Goal: Task Accomplishment & Management: Manage account settings

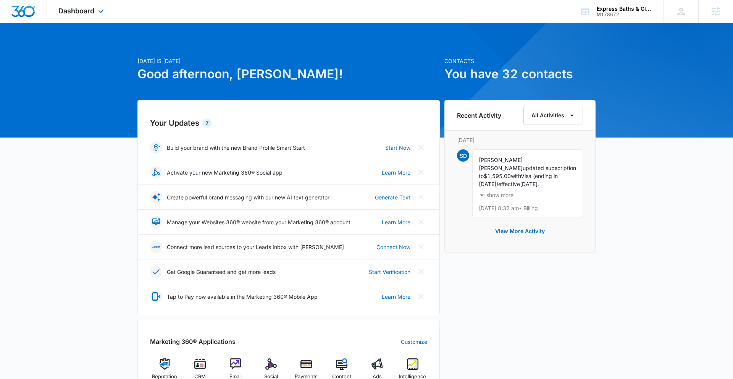
click at [84, 16] on div "Dashboard Apps Reputation CRM Email Social Payments POS Content Ads Intelligenc…" at bounding box center [82, 11] width 70 height 23
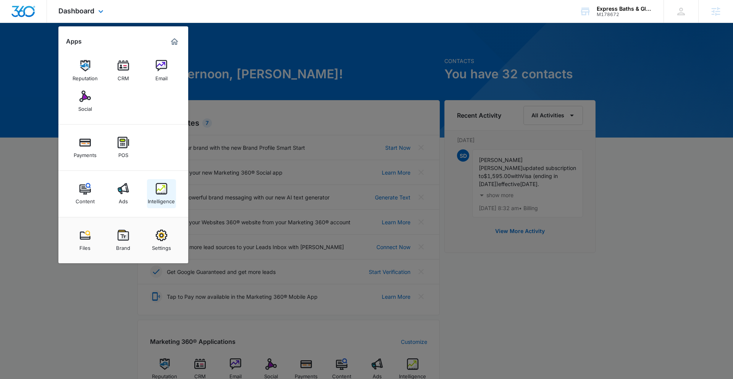
click at [168, 191] on link "Intelligence" at bounding box center [161, 193] width 29 height 29
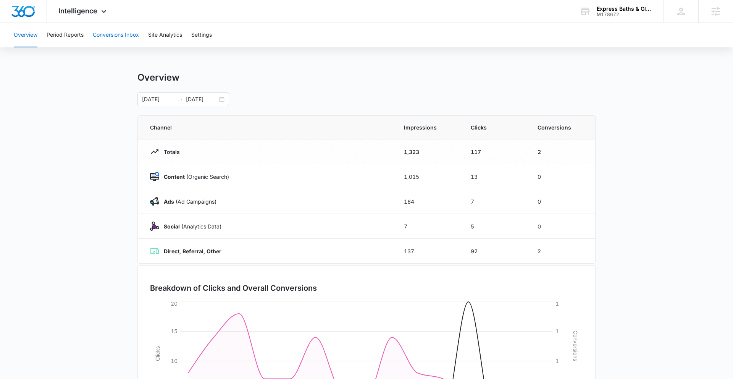
click at [116, 41] on button "Conversions Inbox" at bounding box center [116, 35] width 46 height 24
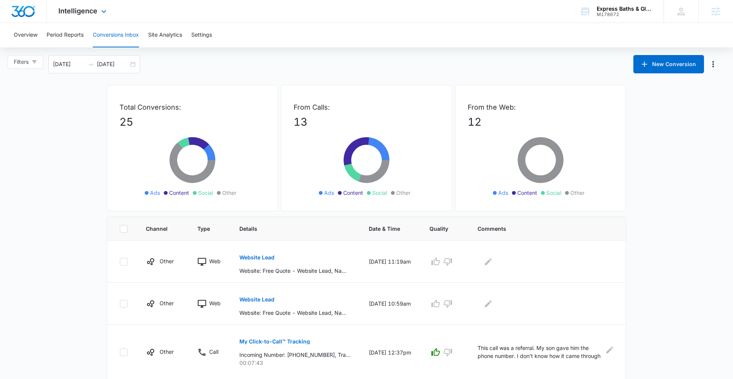
click at [90, 19] on div "Intelligence Apps Reputation CRM Email Social Payments POS Content Ads Intellig…" at bounding box center [83, 11] width 73 height 23
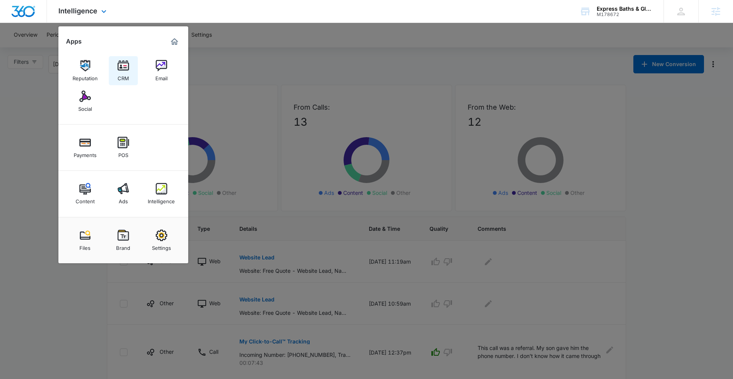
click at [122, 68] on img at bounding box center [123, 65] width 11 height 11
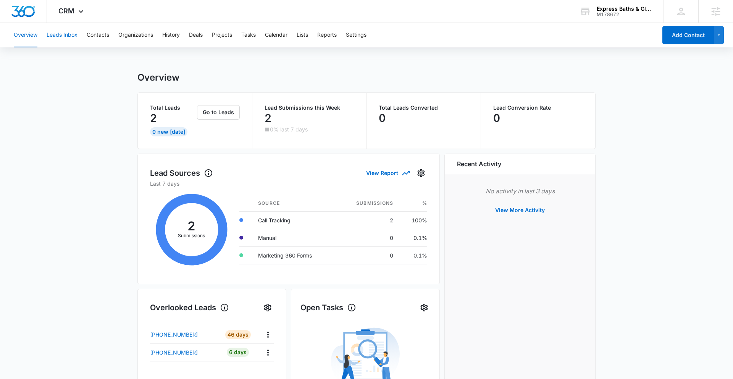
click at [65, 32] on button "Leads Inbox" at bounding box center [62, 35] width 31 height 24
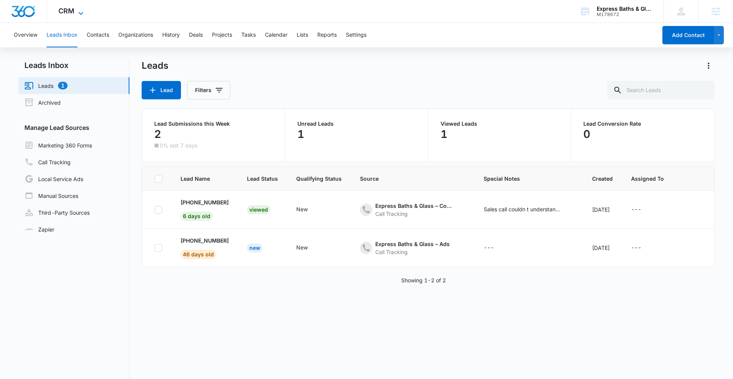
click at [79, 11] on icon at bounding box center [80, 13] width 9 height 9
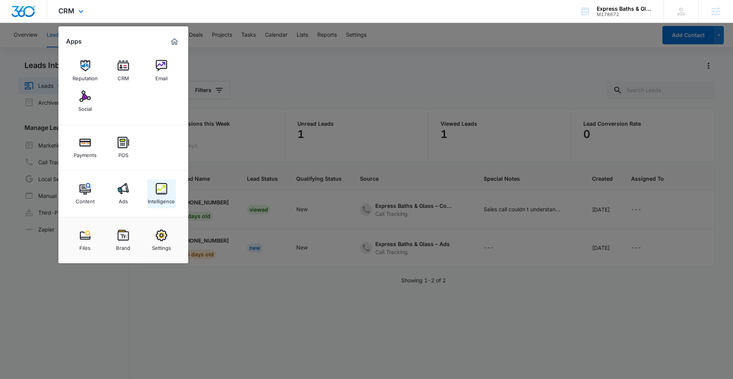
click at [157, 199] on div "Intelligence" at bounding box center [161, 199] width 27 height 10
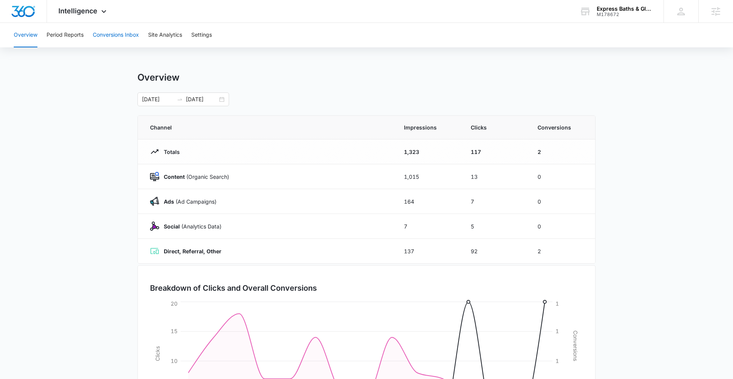
click at [123, 37] on button "Conversions Inbox" at bounding box center [116, 35] width 46 height 24
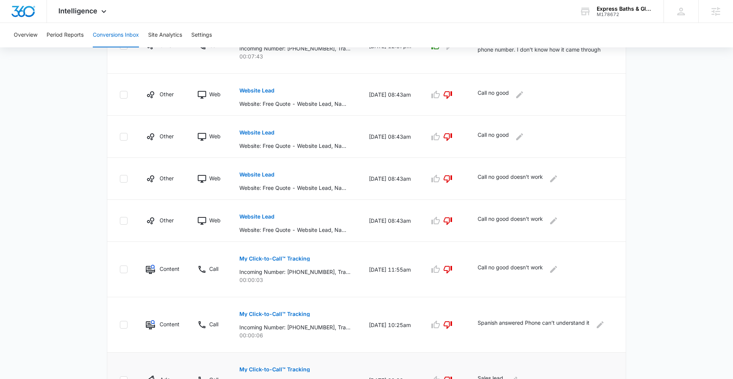
scroll to position [359, 0]
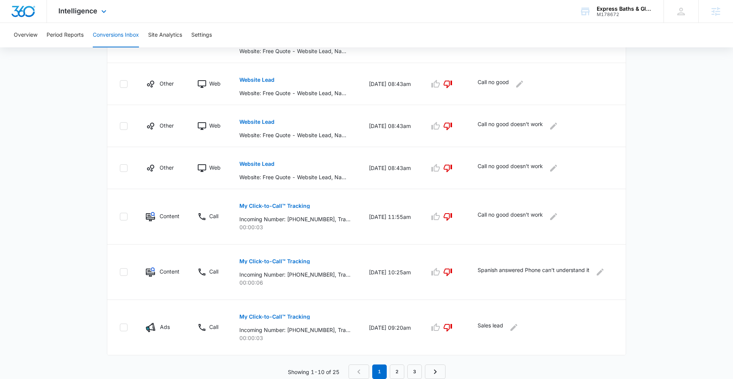
click at [97, 14] on div "Intelligence Apps Reputation CRM Email Social Payments POS Content Ads Intellig…" at bounding box center [83, 11] width 73 height 23
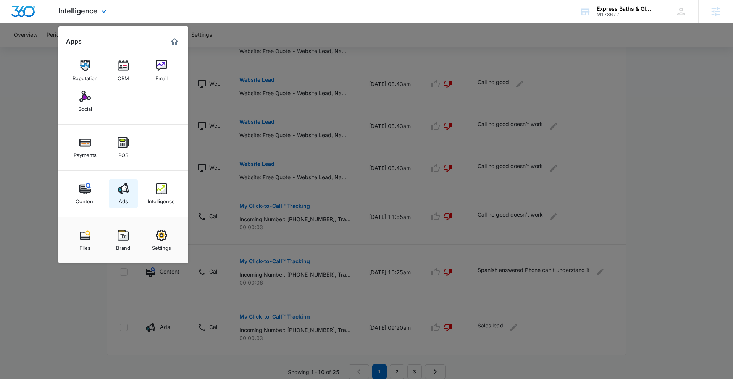
click at [111, 193] on link "Ads" at bounding box center [123, 193] width 29 height 29
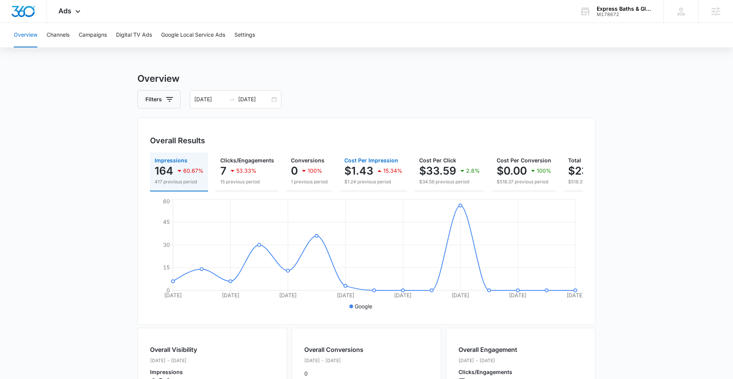
scroll to position [0, 63]
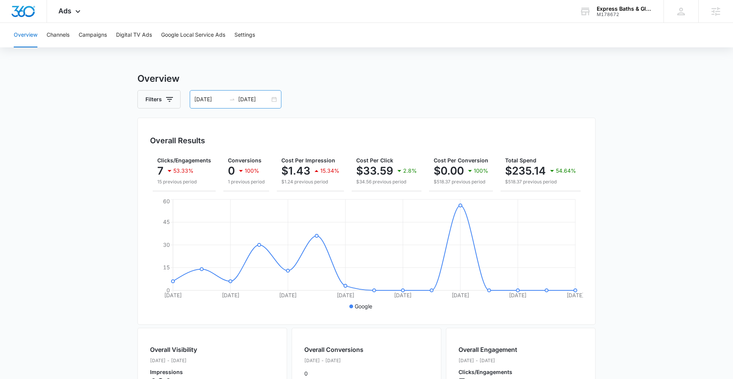
click at [273, 98] on div "09/21/2025 10/05/2025" at bounding box center [236, 99] width 92 height 18
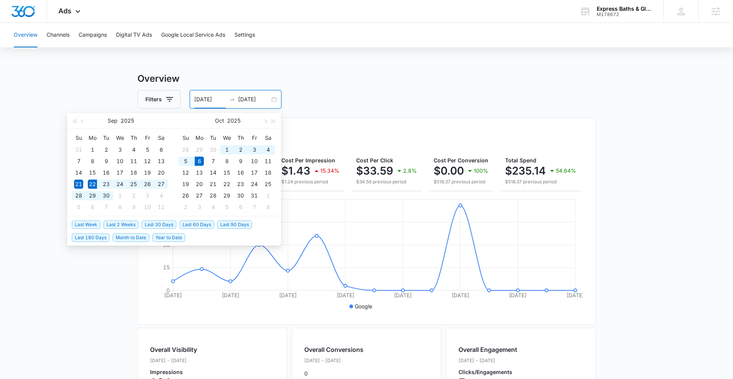
click at [131, 224] on span "Last 2 Weeks" at bounding box center [120, 224] width 35 height 8
type input "09/22/2025"
type input "10/06/2025"
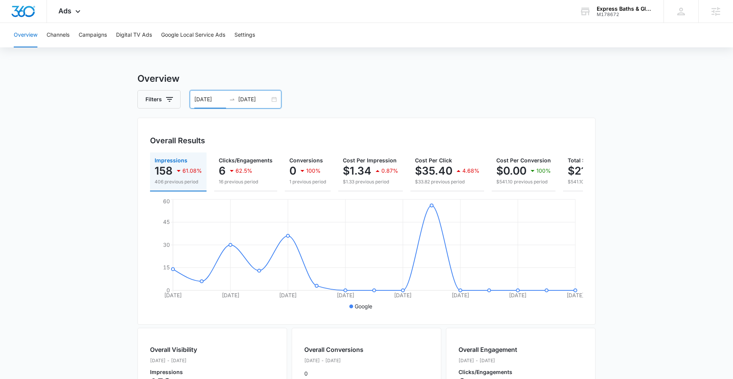
click at [274, 97] on div "09/22/2025 10/06/2025" at bounding box center [236, 99] width 92 height 18
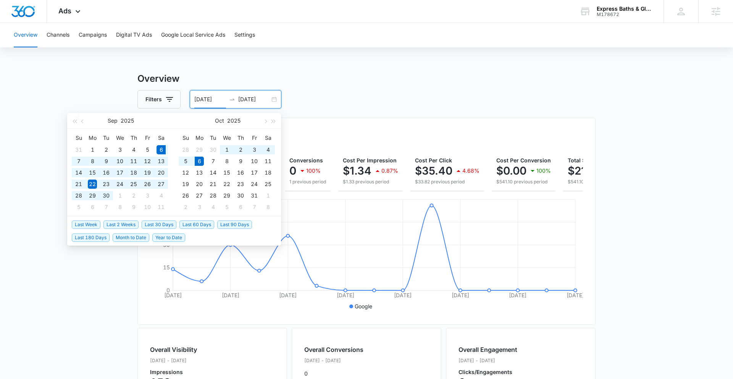
click at [163, 226] on span "Last 30 Days" at bounding box center [159, 224] width 35 height 8
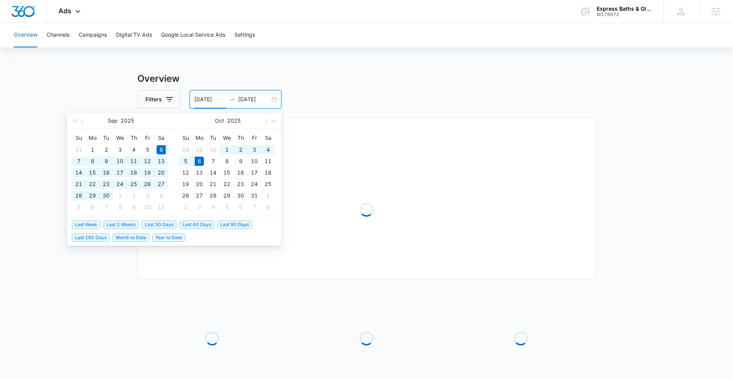
type input "09/06/2025"
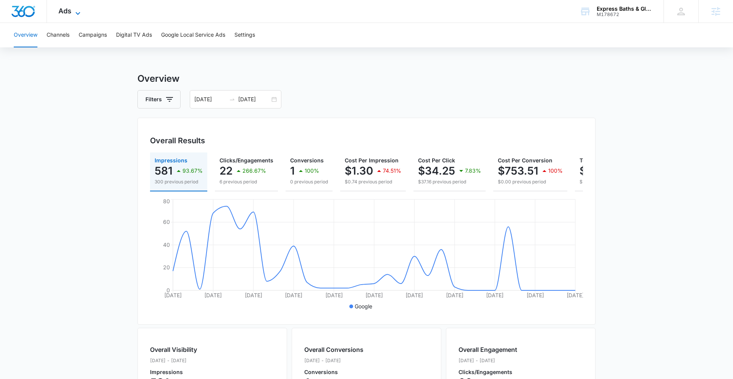
click at [74, 11] on icon at bounding box center [77, 13] width 9 height 9
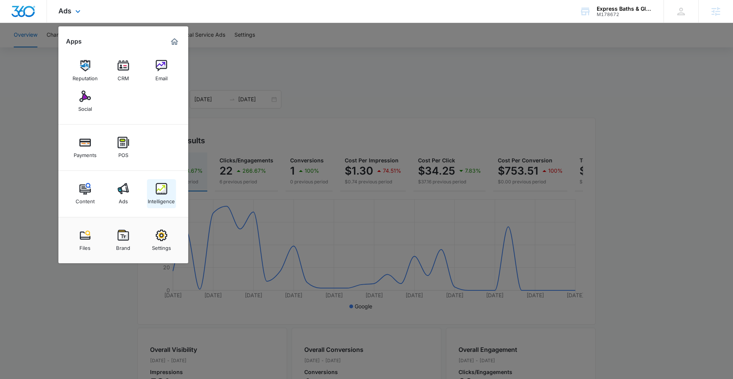
click at [159, 194] on img at bounding box center [161, 188] width 11 height 11
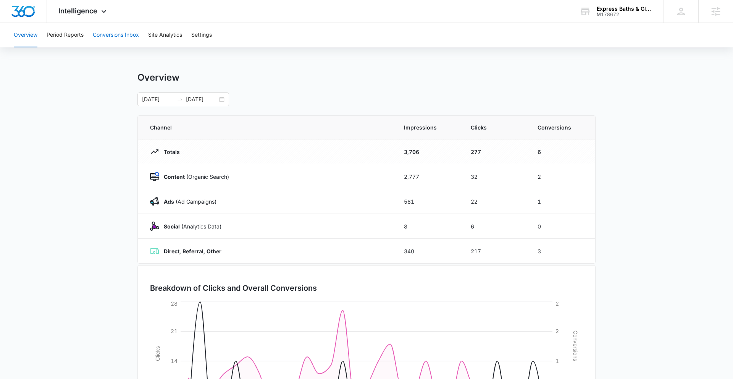
click at [107, 36] on button "Conversions Inbox" at bounding box center [116, 35] width 46 height 24
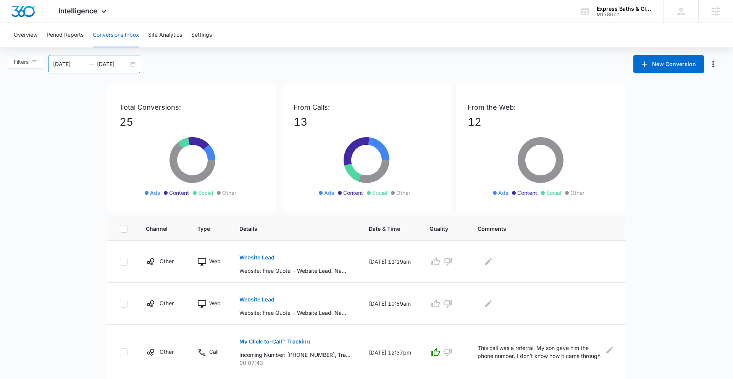
click at [133, 63] on div "09/06/2025 10/06/2025" at bounding box center [94, 64] width 92 height 18
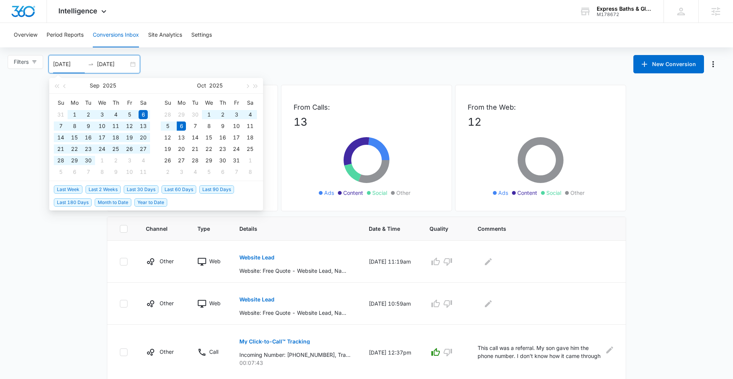
click at [183, 190] on span "Last 60 Days" at bounding box center [179, 189] width 35 height 8
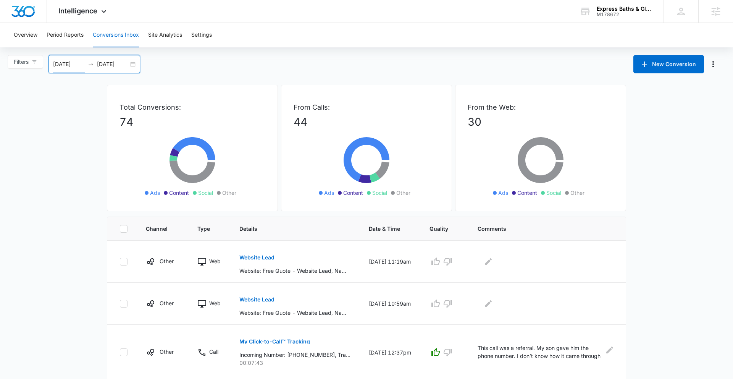
click at [131, 63] on div "08/07/2025 10/06/2025" at bounding box center [94, 64] width 92 height 18
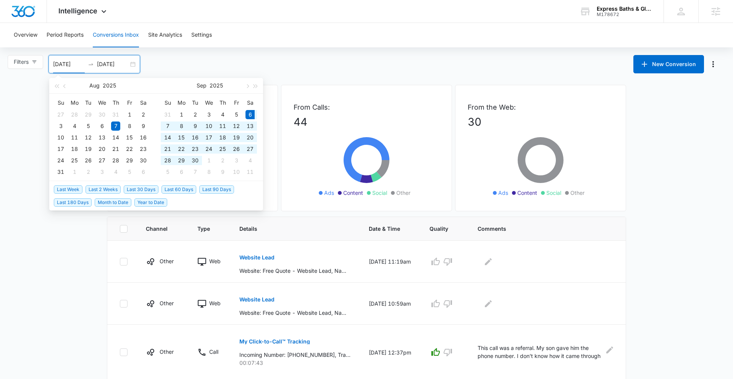
click at [138, 188] on span "Last 30 Days" at bounding box center [141, 189] width 35 height 8
type input "09/06/2025"
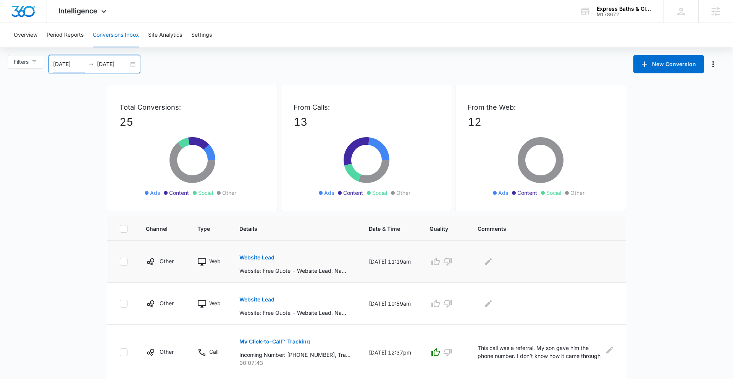
click at [255, 257] on p "Website Lead" at bounding box center [256, 257] width 35 height 5
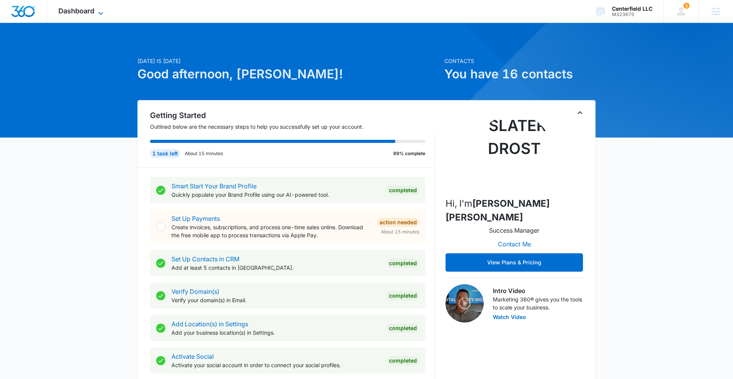
click at [98, 15] on icon at bounding box center [100, 13] width 9 height 9
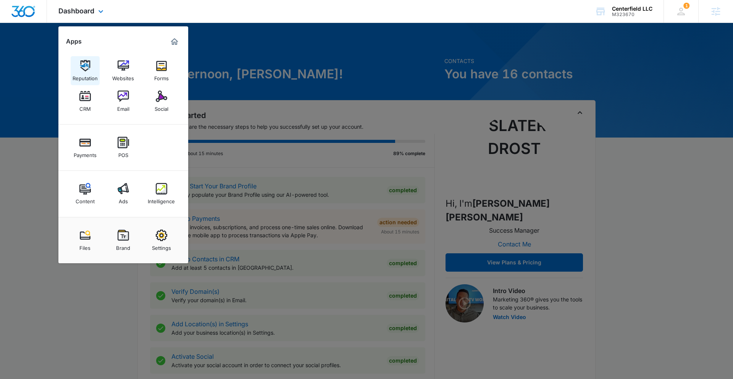
click at [95, 74] on div "Reputation" at bounding box center [85, 76] width 25 height 10
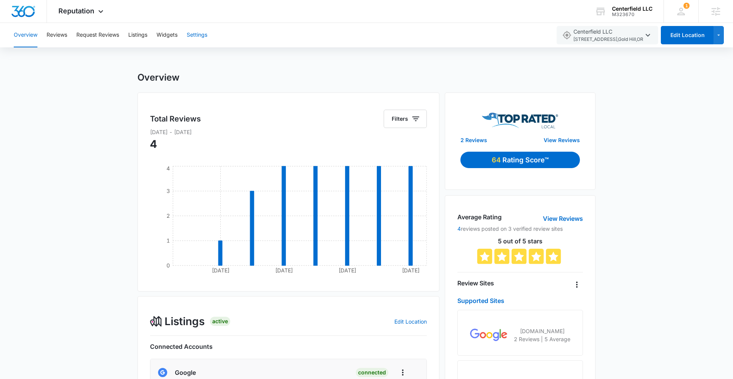
click at [197, 34] on button "Settings" at bounding box center [197, 35] width 21 height 24
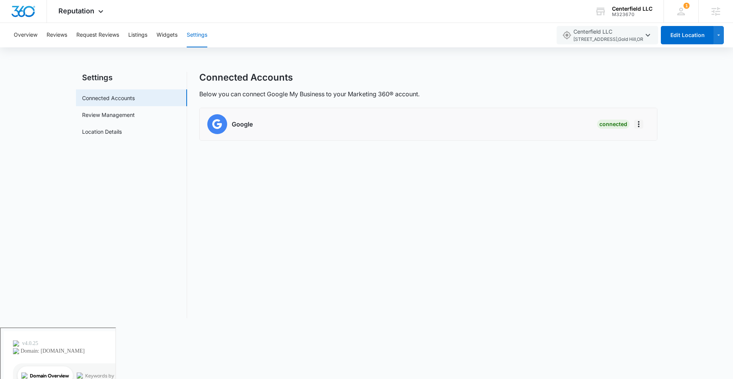
click at [641, 125] on icon "Actions" at bounding box center [638, 124] width 9 height 9
click at [663, 158] on div "Disconnect Account" at bounding box center [669, 155] width 50 height 5
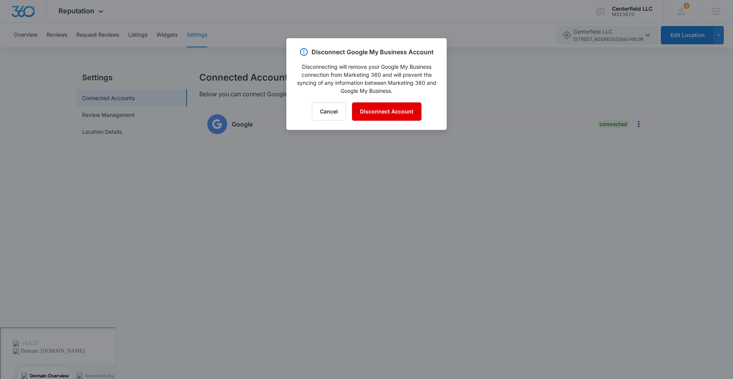
click at [374, 116] on button "Disconnect Account" at bounding box center [386, 111] width 69 height 18
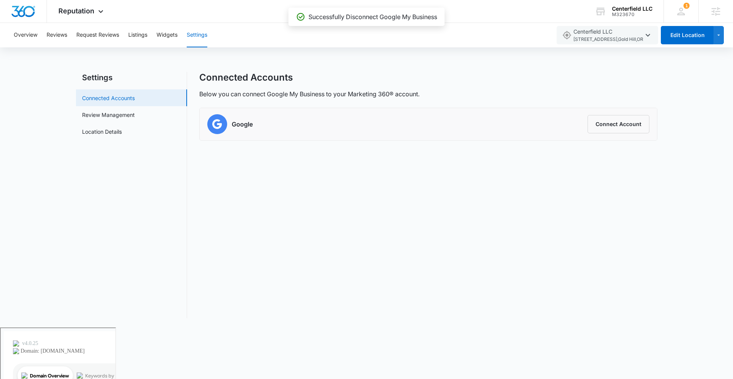
click at [113, 99] on link "Connected Accounts" at bounding box center [108, 98] width 53 height 8
click at [114, 115] on link "Review Management" at bounding box center [108, 115] width 53 height 8
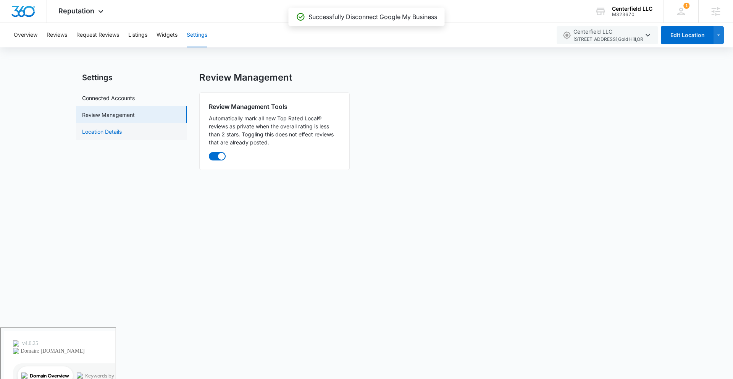
click at [116, 136] on link "Location Details" at bounding box center [102, 132] width 40 height 8
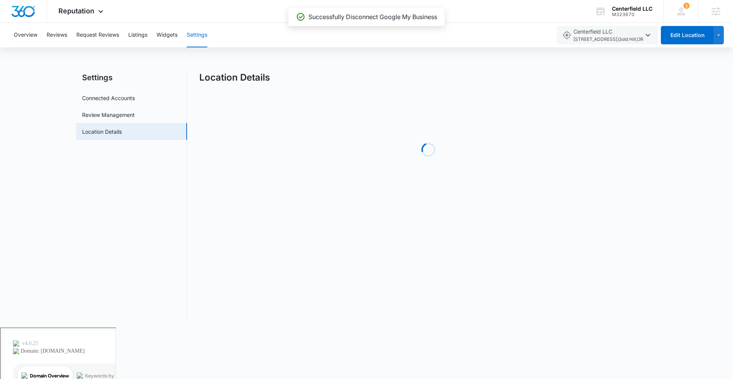
select select "Oregon"
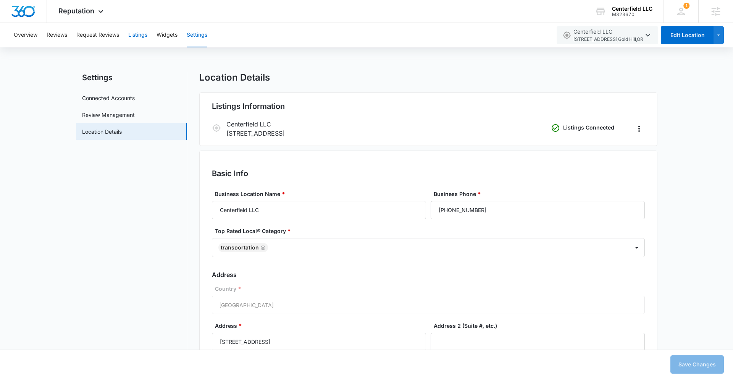
click at [141, 34] on button "Listings" at bounding box center [137, 35] width 19 height 24
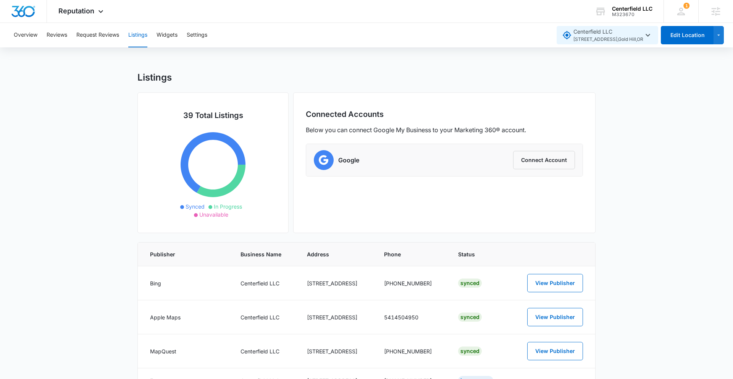
click at [648, 33] on icon "button" at bounding box center [647, 35] width 9 height 9
click at [720, 35] on icon "button" at bounding box center [719, 35] width 6 height 9
click at [78, 13] on span "Reputation" at bounding box center [76, 11] width 36 height 8
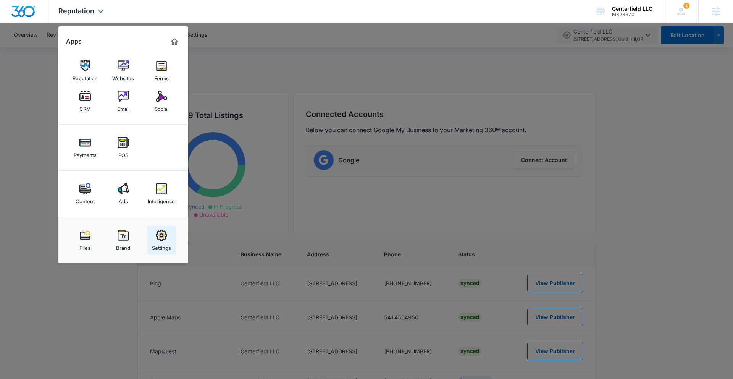
click at [164, 241] on img at bounding box center [161, 234] width 11 height 11
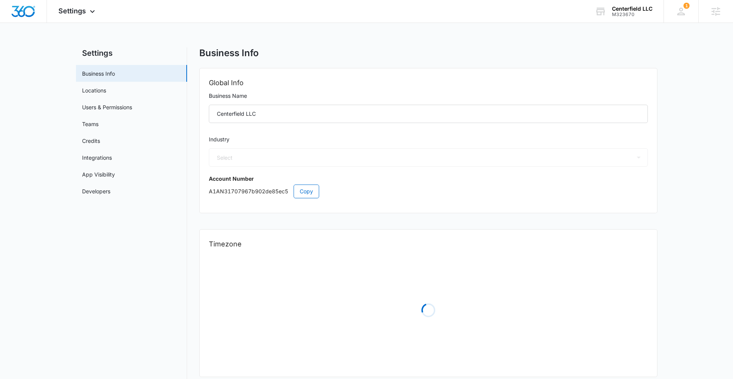
select select "52"
select select "US"
select select "America/Los_Angeles"
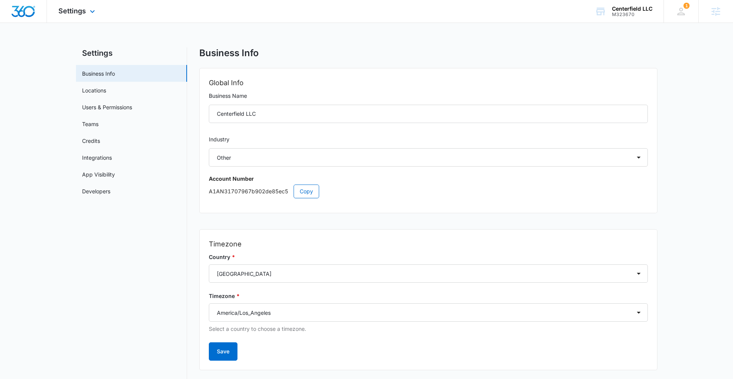
click at [87, 16] on div "Settings Apps Reputation Websites Forms CRM Email Social Payments POS Content A…" at bounding box center [77, 11] width 61 height 23
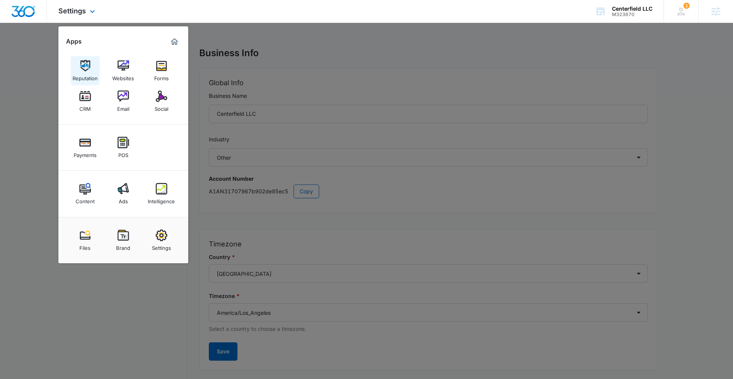
click at [83, 63] on img at bounding box center [84, 65] width 11 height 11
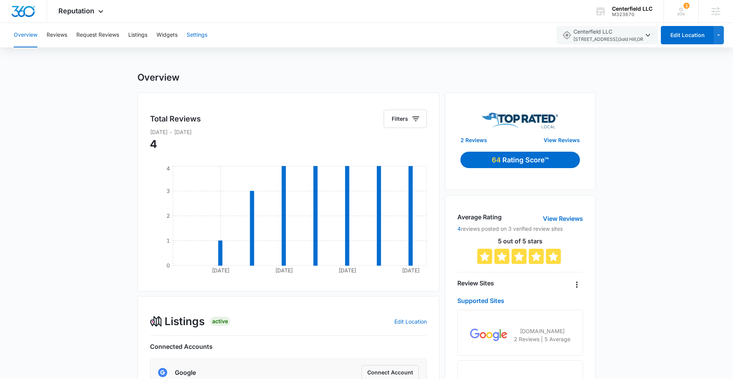
click at [190, 32] on button "Settings" at bounding box center [197, 35] width 21 height 24
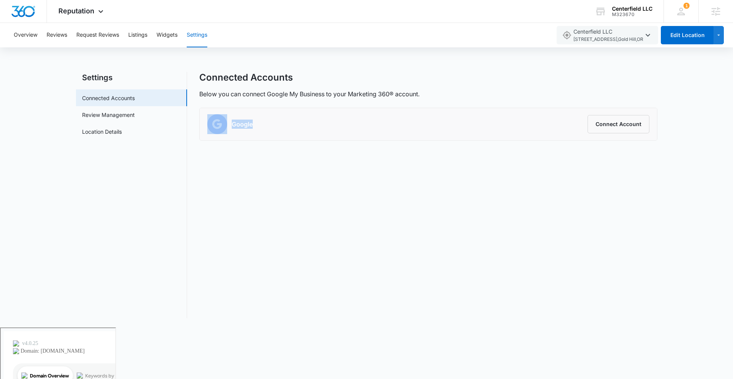
drag, startPoint x: 257, startPoint y: 122, endPoint x: 194, endPoint y: 112, distance: 63.7
click at [194, 112] on div "Settings Connected Accounts Review Management Location Details Connected Accoun…" at bounding box center [367, 195] width 582 height 246
click at [168, 148] on nav "Settings Connected Accounts Review Management Location Details" at bounding box center [131, 195] width 111 height 246
click at [119, 135] on link "Location Details" at bounding box center [102, 132] width 40 height 8
select select "Oregon"
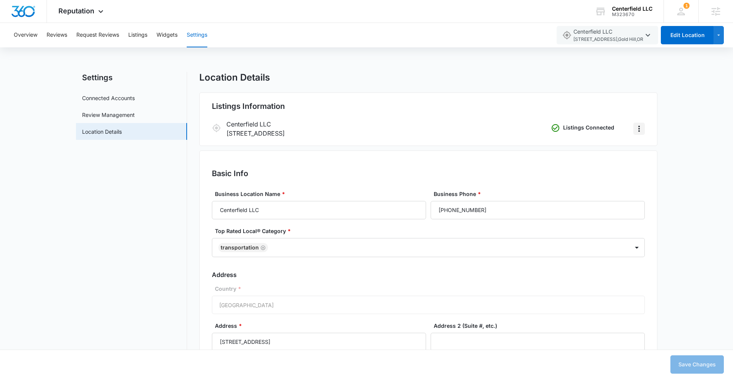
click at [639, 127] on icon "Actions" at bounding box center [639, 129] width 2 height 6
click at [663, 150] on div "Remove Listings" at bounding box center [663, 149] width 41 height 5
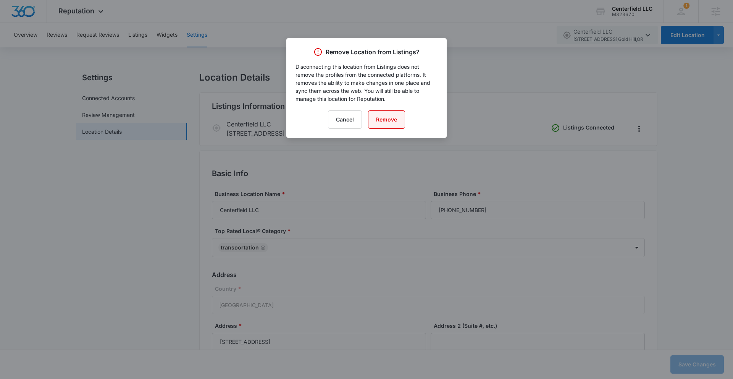
click at [387, 116] on button "Remove" at bounding box center [386, 119] width 37 height 18
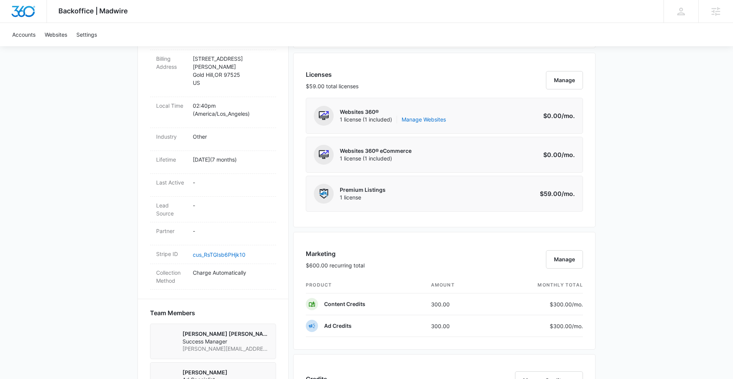
scroll to position [296, 0]
click at [562, 81] on button "Manage" at bounding box center [564, 81] width 37 height 18
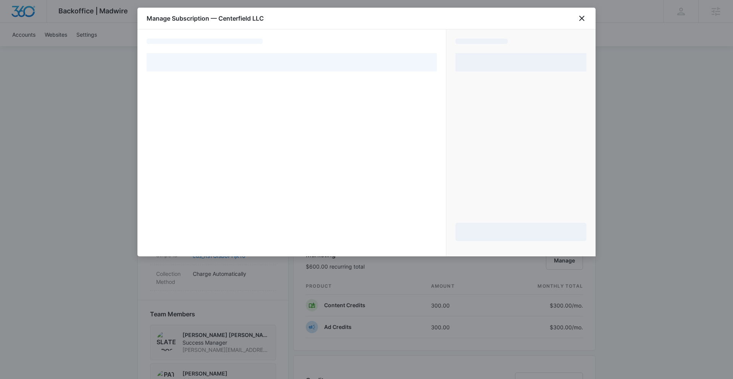
select select "pm_1R08SXA4n8RTgNjU5WC4YMHy"
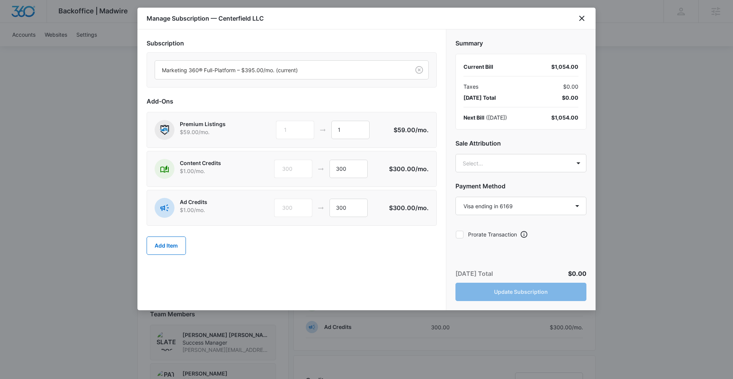
click at [352, 178] on div "Content Credits $1.00 /mo. 300 300" at bounding box center [272, 169] width 234 height 20
drag, startPoint x: 352, startPoint y: 171, endPoint x: 307, endPoint y: 166, distance: 45.3
click at [307, 166] on div "300 300" at bounding box center [331, 169] width 115 height 18
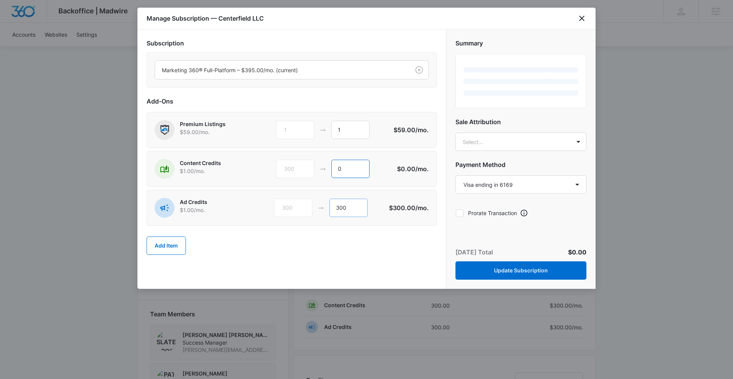
type input "0"
drag, startPoint x: 359, startPoint y: 208, endPoint x: 318, endPoint y: 200, distance: 41.6
click at [318, 200] on div "300 300" at bounding box center [331, 208] width 115 height 18
type input "0"
drag, startPoint x: 355, startPoint y: 126, endPoint x: 325, endPoint y: 126, distance: 29.4
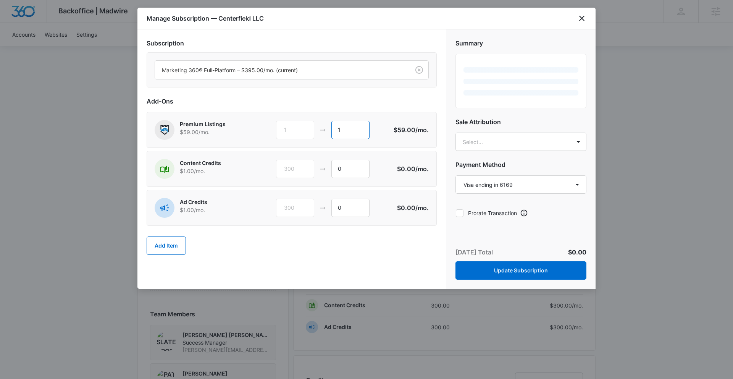
click at [326, 126] on div "1 1" at bounding box center [334, 130] width 117 height 18
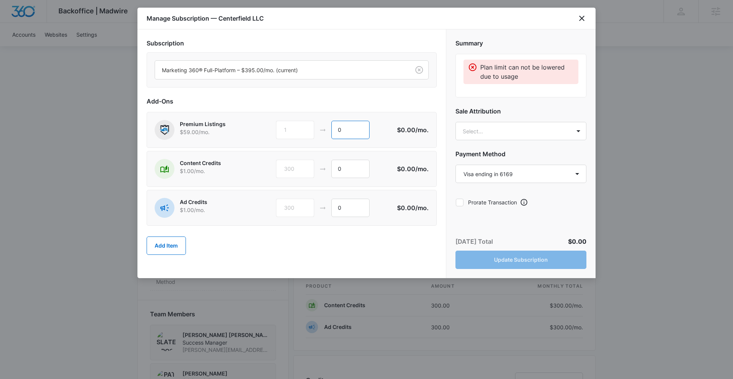
type input "0"
drag, startPoint x: 541, startPoint y: 86, endPoint x: 478, endPoint y: 49, distance: 73.4
click at [478, 49] on div "Summary Plan limit can not be lowered due to usage" at bounding box center [521, 68] width 131 height 59
click at [587, 19] on div "Manage Subscription — Centerfield LLC" at bounding box center [366, 19] width 458 height 22
click at [580, 18] on icon "close" at bounding box center [581, 18] width 9 height 9
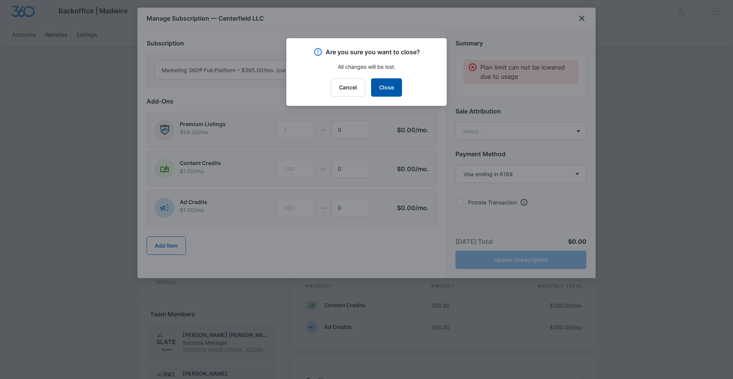
click at [385, 84] on button "Close" at bounding box center [386, 87] width 31 height 18
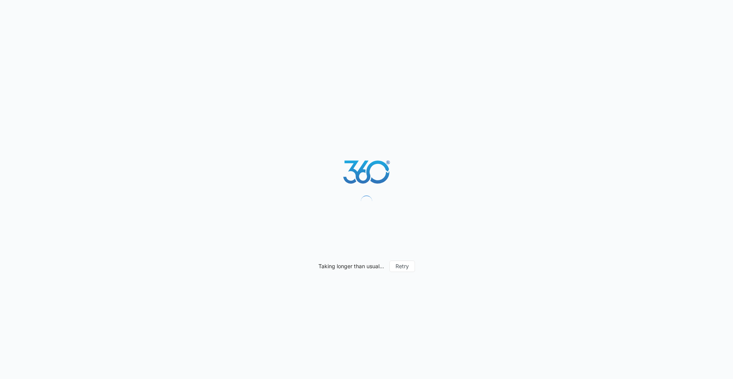
select select "[US_STATE]"
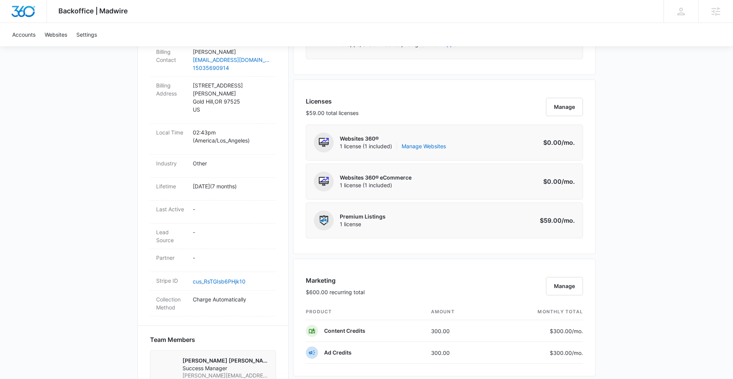
scroll to position [273, 0]
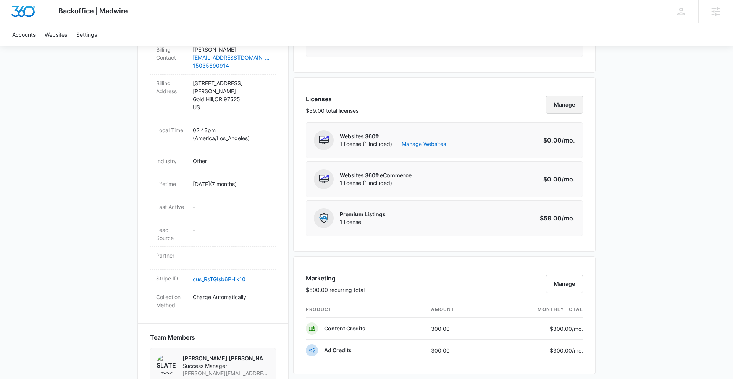
click at [569, 102] on button "Manage" at bounding box center [564, 104] width 37 height 18
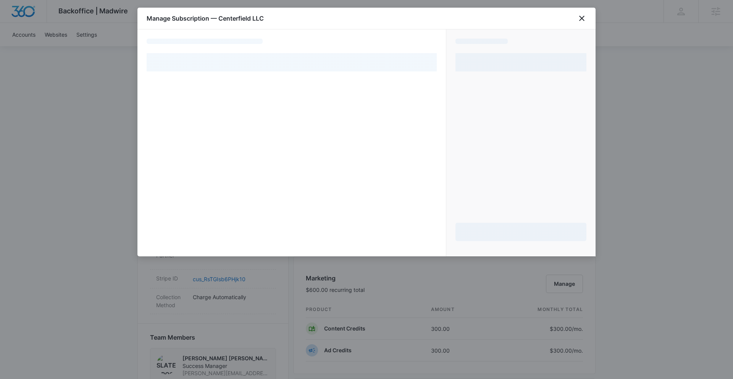
select select "pm_1R08SXA4n8RTgNjU5WC4YMHy"
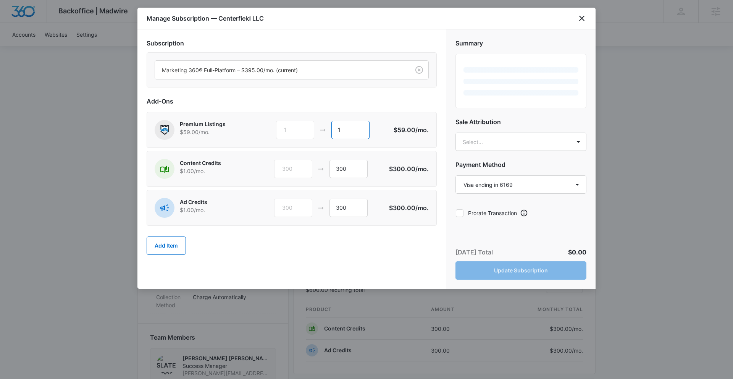
drag, startPoint x: 346, startPoint y: 127, endPoint x: 298, endPoint y: 120, distance: 48.6
click at [298, 120] on div "Premium Listings $59.00 /mo. 1 1" at bounding box center [274, 130] width 238 height 20
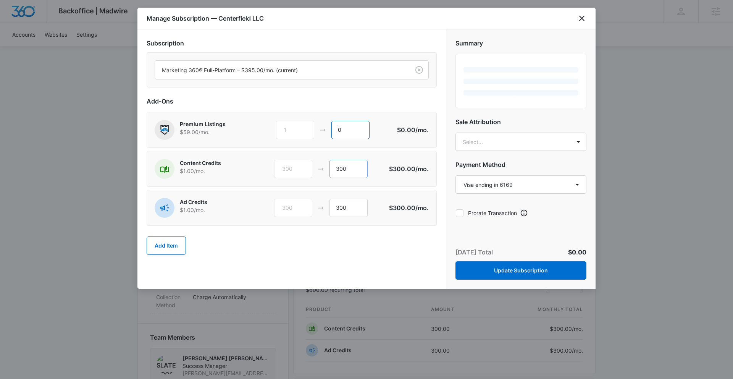
type input "0"
drag, startPoint x: 356, startPoint y: 173, endPoint x: 310, endPoint y: 163, distance: 46.5
click at [311, 163] on div "300 300" at bounding box center [331, 169] width 115 height 18
type input "0"
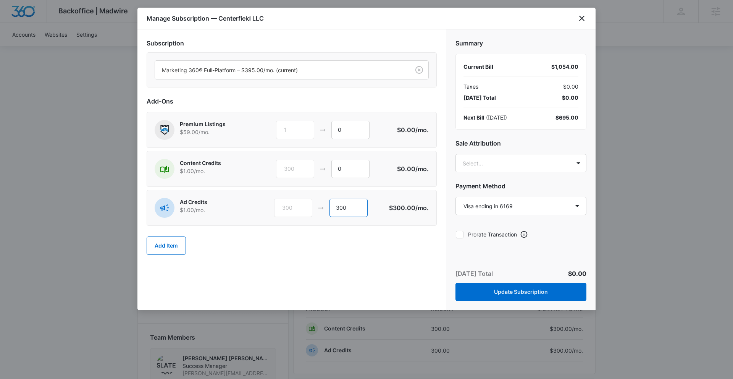
drag, startPoint x: 356, startPoint y: 208, endPoint x: 318, endPoint y: 204, distance: 38.5
click at [318, 204] on div "300 300" at bounding box center [331, 208] width 115 height 18
type input "0"
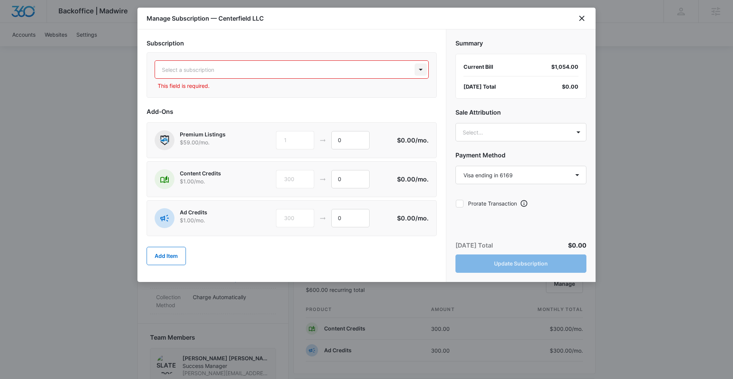
click at [415, 70] on div at bounding box center [421, 69] width 12 height 12
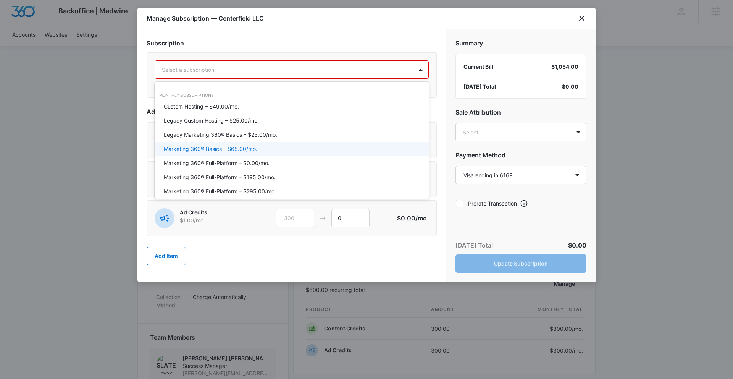
click at [293, 151] on div "Marketing 360® Basics – $65.00/mo." at bounding box center [291, 149] width 254 height 8
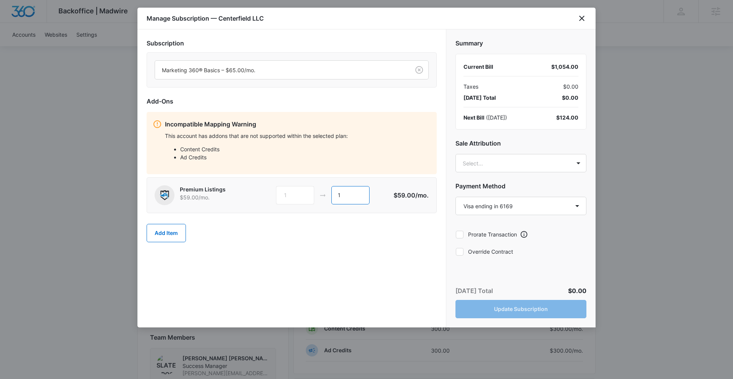
drag, startPoint x: 355, startPoint y: 189, endPoint x: 319, endPoint y: 190, distance: 36.3
click at [320, 190] on div "1 1" at bounding box center [334, 195] width 117 height 18
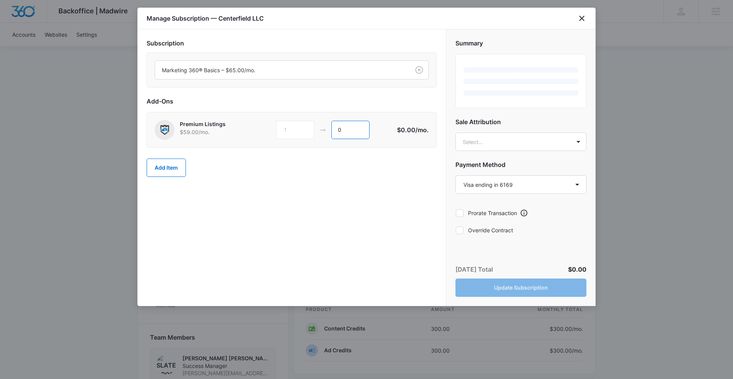
type input "0"
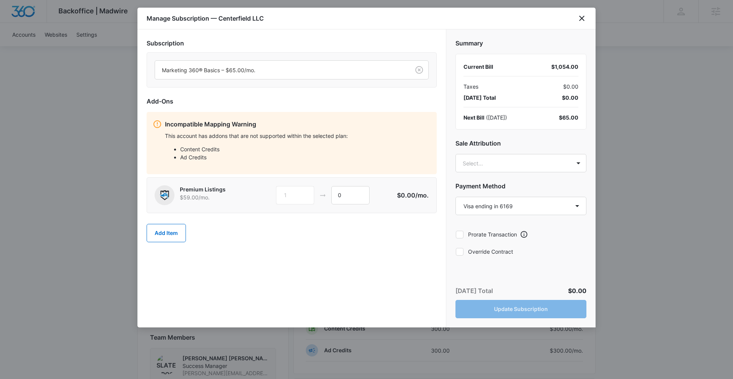
click at [356, 219] on div "Subscription Marketing 360® Basics – $65.00/mo. Add-Ons Incompatible Mapping Wa…" at bounding box center [291, 178] width 309 height 298
click at [460, 252] on icon at bounding box center [459, 251] width 7 height 7
click at [456, 252] on input "Override Contract" at bounding box center [456, 251] width 0 height 0
checkbox input "true"
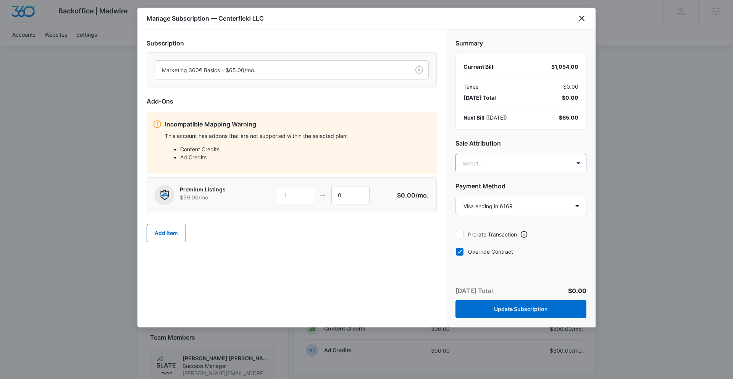
click at [519, 165] on body "Backoffice | Madwire Apps Settings SD [PERSON_NAME] [PERSON_NAME] [PERSON_NAME]…" at bounding box center [366, 291] width 733 height 1129
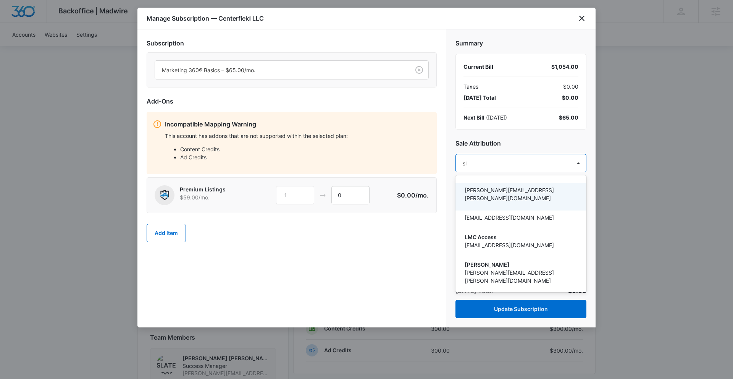
type input "sla"
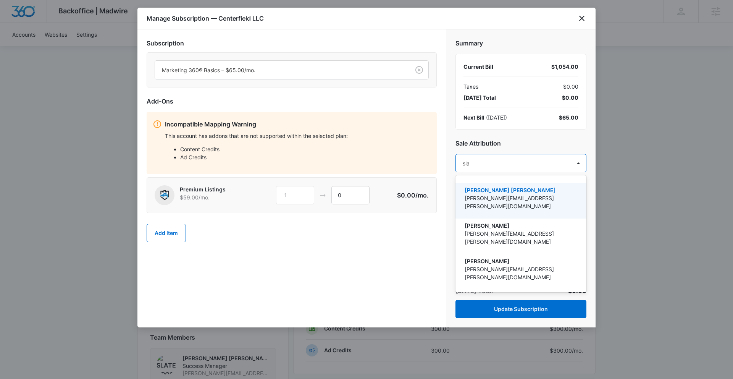
click at [514, 192] on p "[PERSON_NAME] [PERSON_NAME]" at bounding box center [520, 190] width 111 height 8
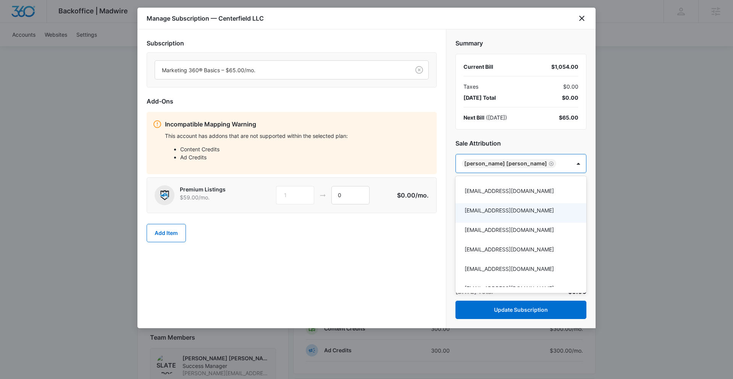
click at [445, 233] on div at bounding box center [366, 189] width 733 height 379
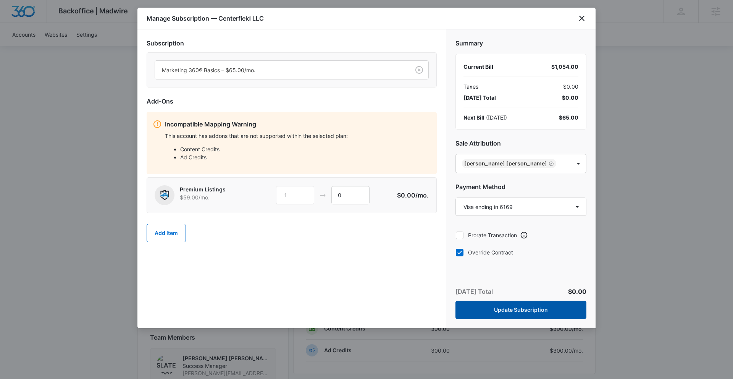
click at [527, 310] on button "Update Subscription" at bounding box center [521, 310] width 131 height 18
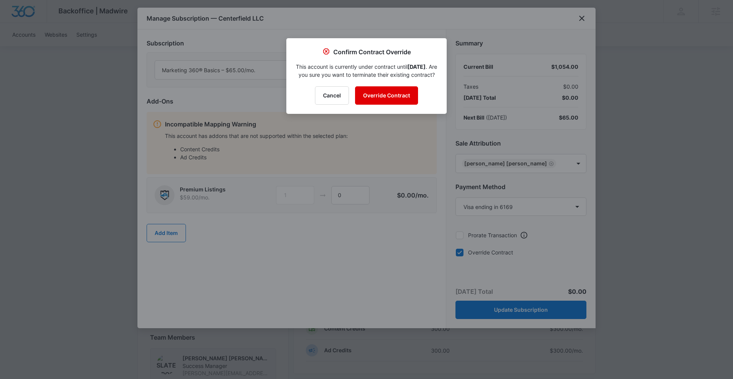
click at [401, 104] on button "Override Contract" at bounding box center [386, 95] width 63 height 18
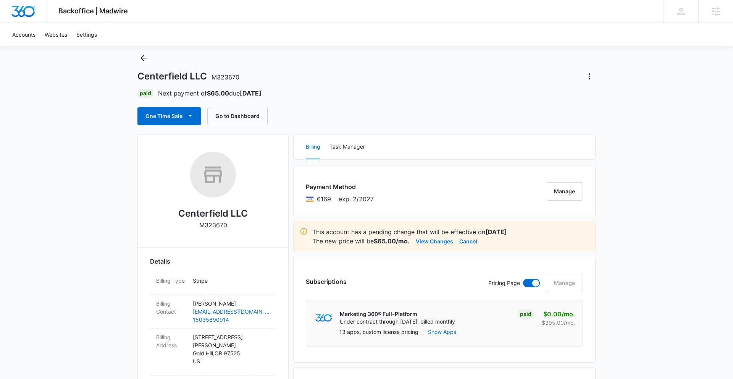
scroll to position [0, 0]
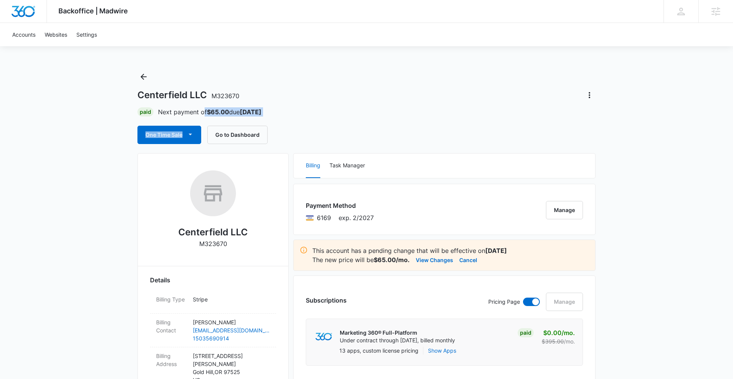
drag, startPoint x: 203, startPoint y: 112, endPoint x: 260, endPoint y: 117, distance: 56.7
click at [260, 117] on div "Centerfield LLC M323670 Paid Next payment of $65.00 due [DATE] One Time Sale Go…" at bounding box center [366, 107] width 458 height 73
click at [356, 91] on div "Centerfield LLC M323670" at bounding box center [366, 95] width 458 height 12
click at [133, 33] on div "Accounts Websites Settings" at bounding box center [367, 34] width 718 height 23
